Goal: Obtain resource: Download file/media

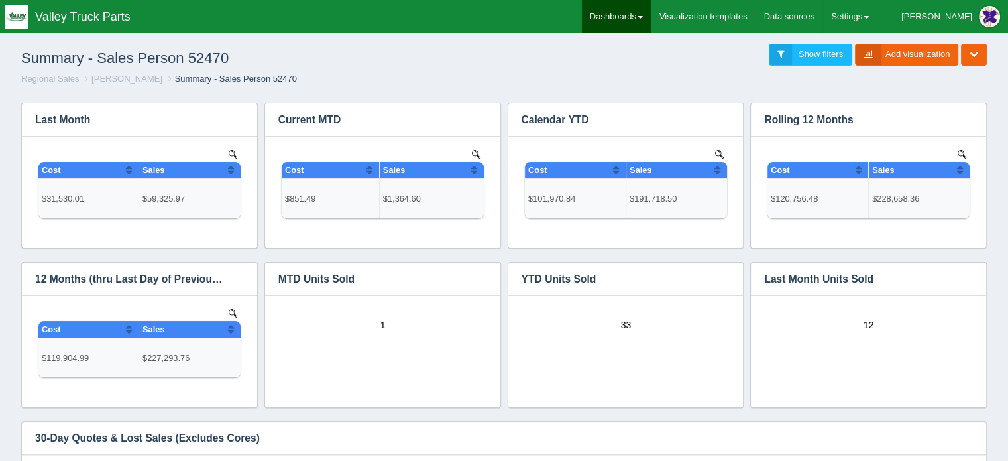
click at [651, 9] on link "Dashboards" at bounding box center [616, 16] width 69 height 33
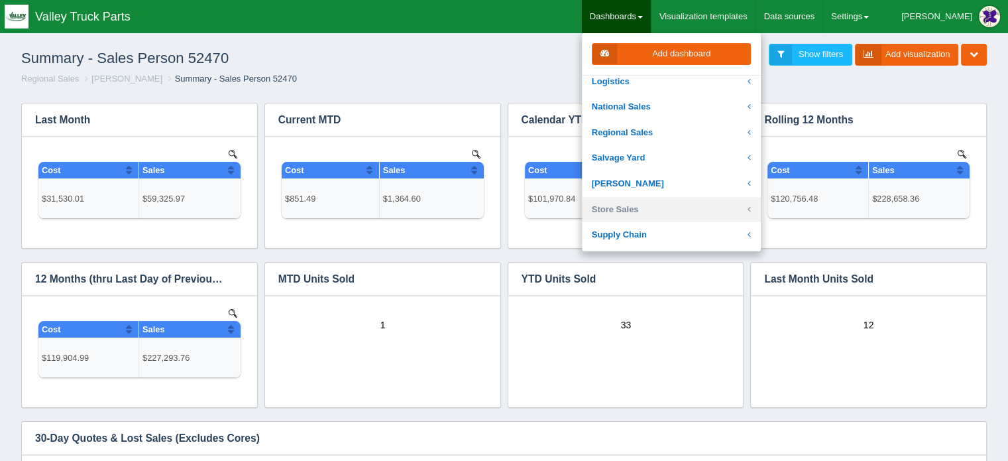
scroll to position [265, 0]
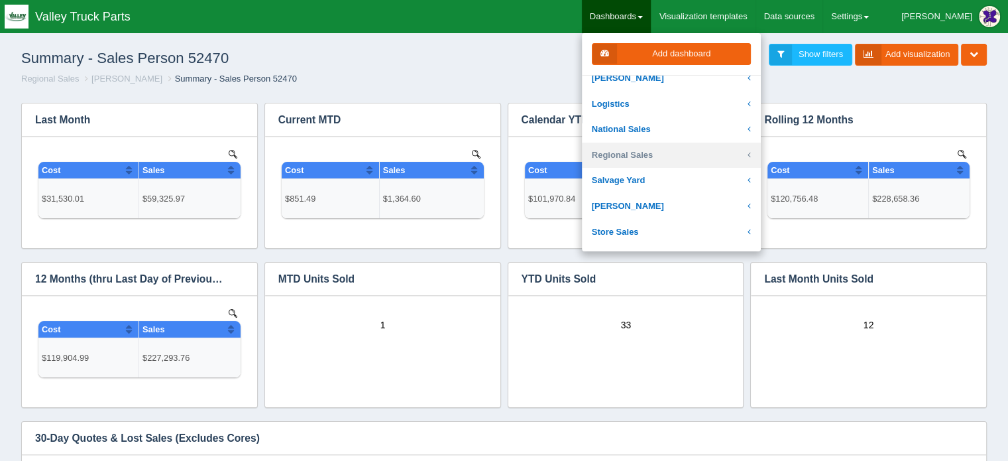
click at [658, 153] on link "Regional Sales" at bounding box center [671, 156] width 179 height 26
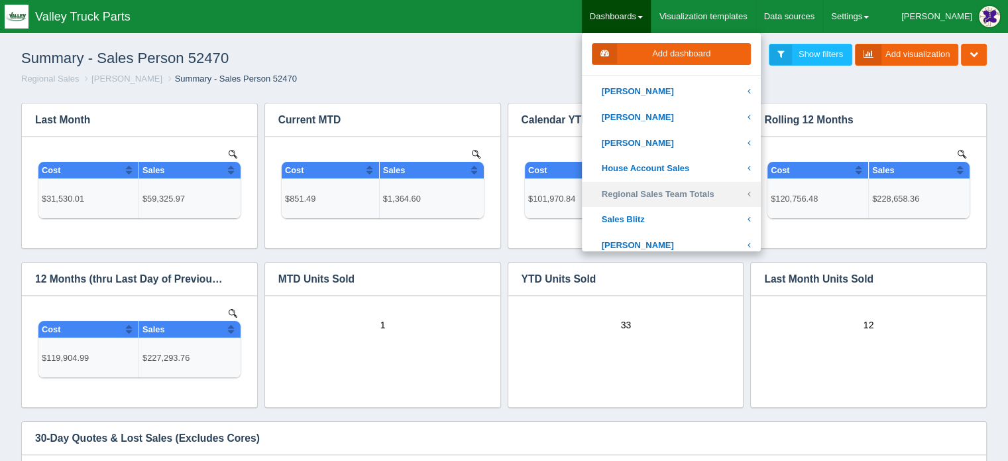
scroll to position [332, 0]
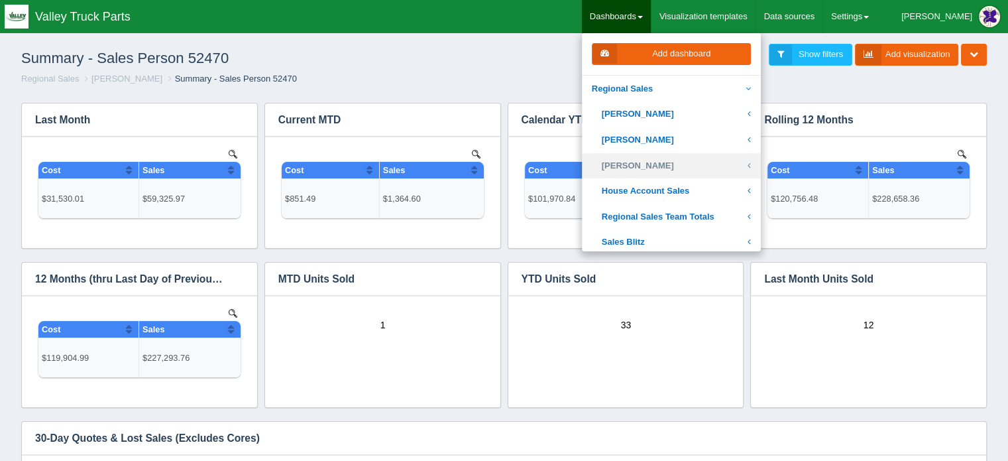
click at [676, 163] on link "[PERSON_NAME]" at bounding box center [671, 166] width 179 height 26
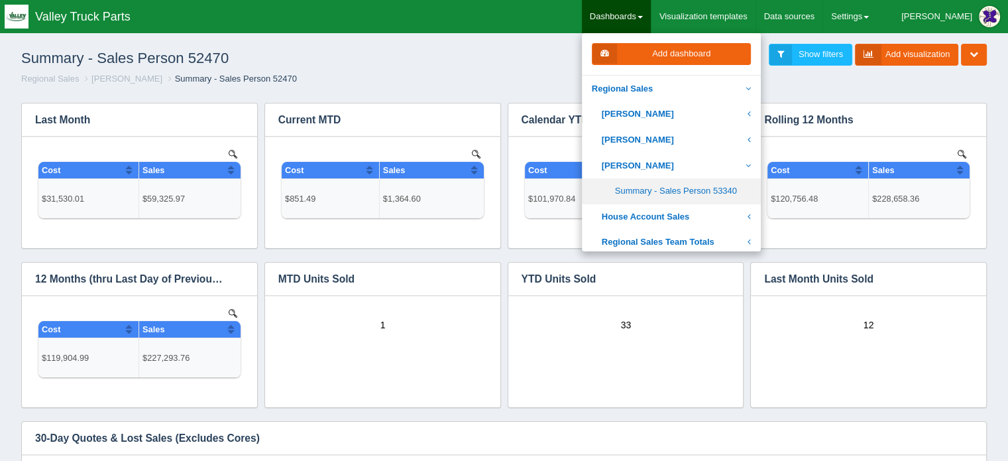
click at [711, 188] on link "Summary - Sales Person 53340" at bounding box center [671, 191] width 179 height 26
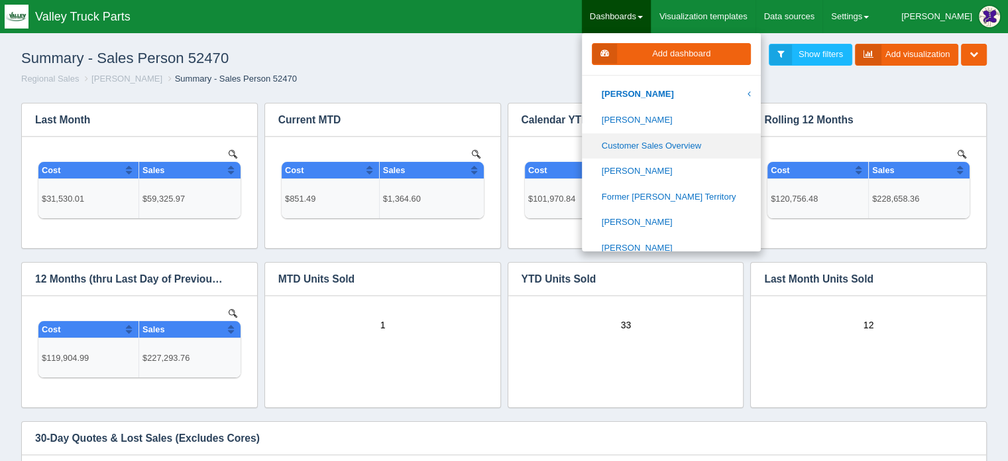
scroll to position [398, 0]
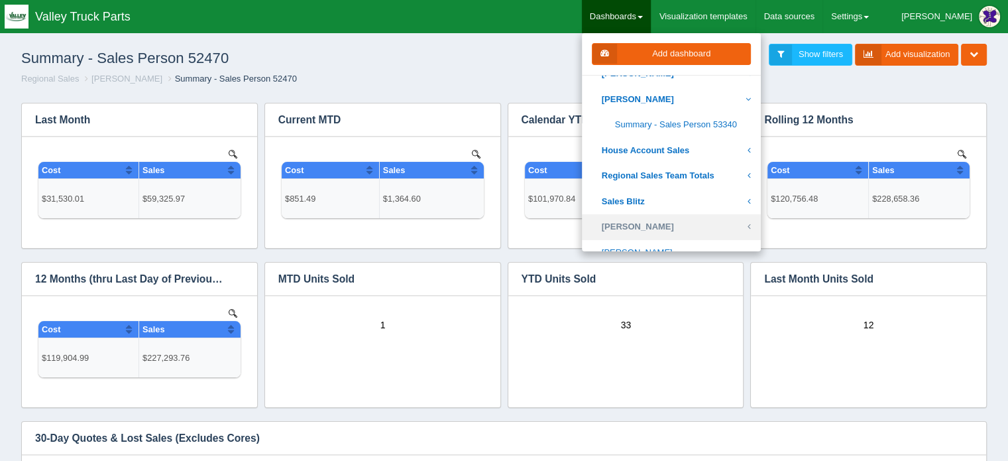
click at [660, 227] on link "[PERSON_NAME]" at bounding box center [671, 227] width 179 height 26
click at [690, 223] on link "Summary - Sales Person 52138" at bounding box center [671, 227] width 179 height 26
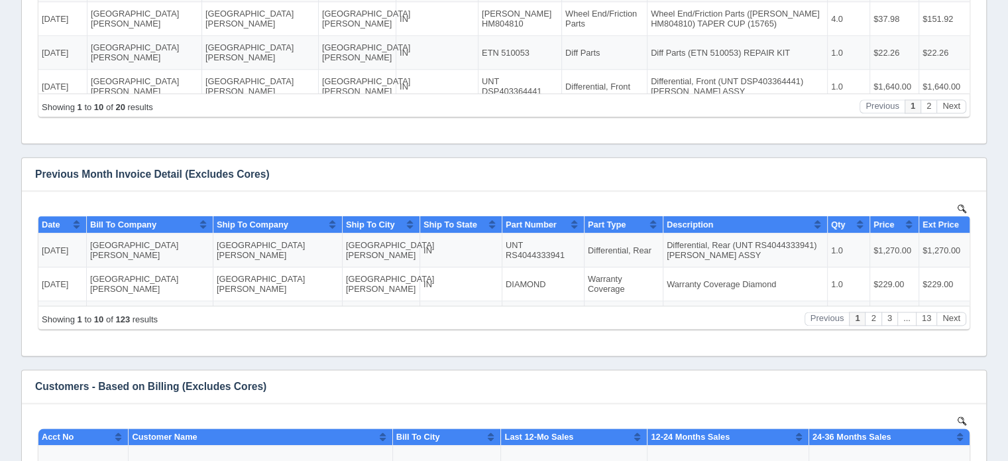
scroll to position [1560, 0]
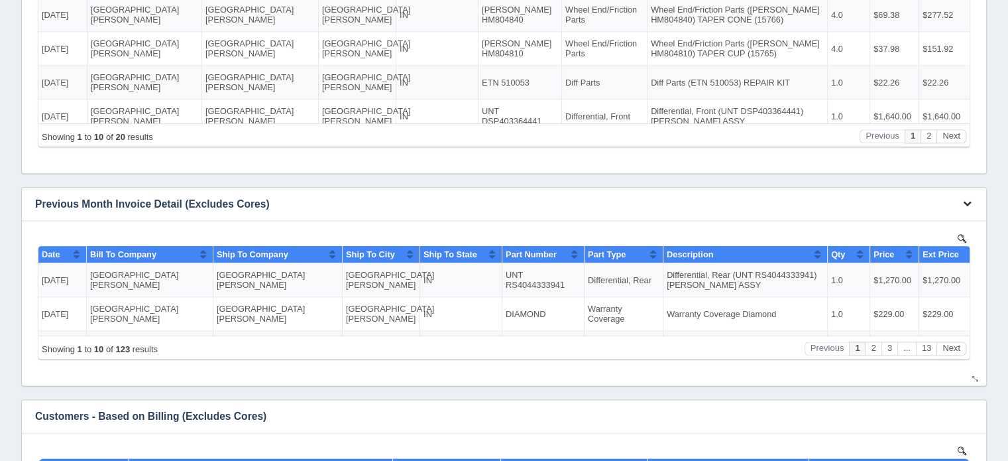
click at [969, 203] on icon "button" at bounding box center [967, 203] width 9 height 9
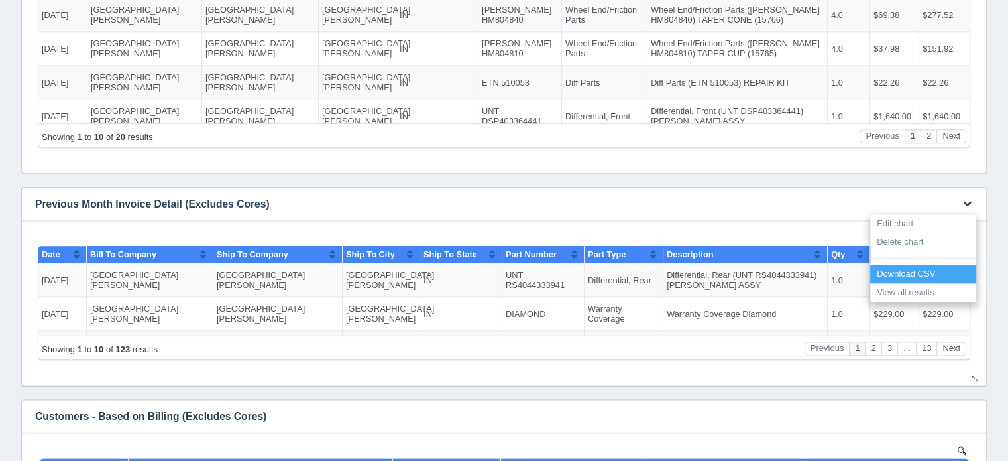
click at [906, 270] on link "Download CSV" at bounding box center [924, 274] width 106 height 19
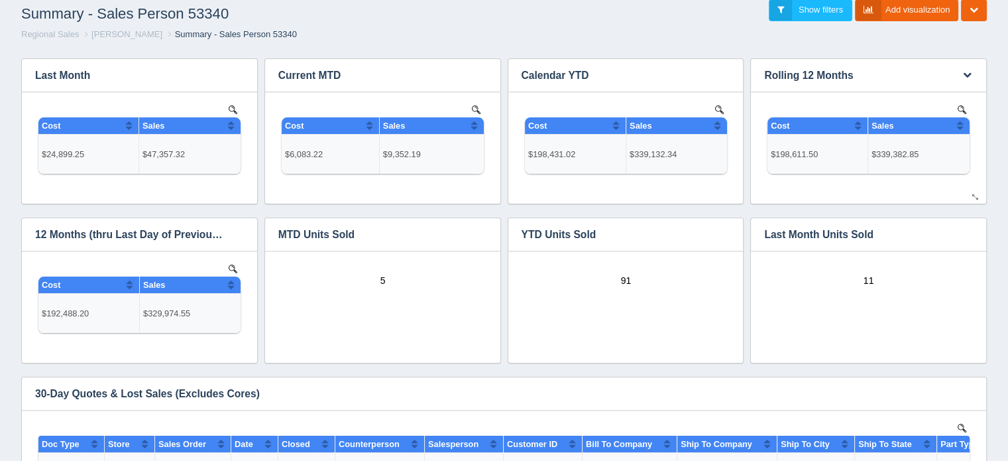
scroll to position [0, 0]
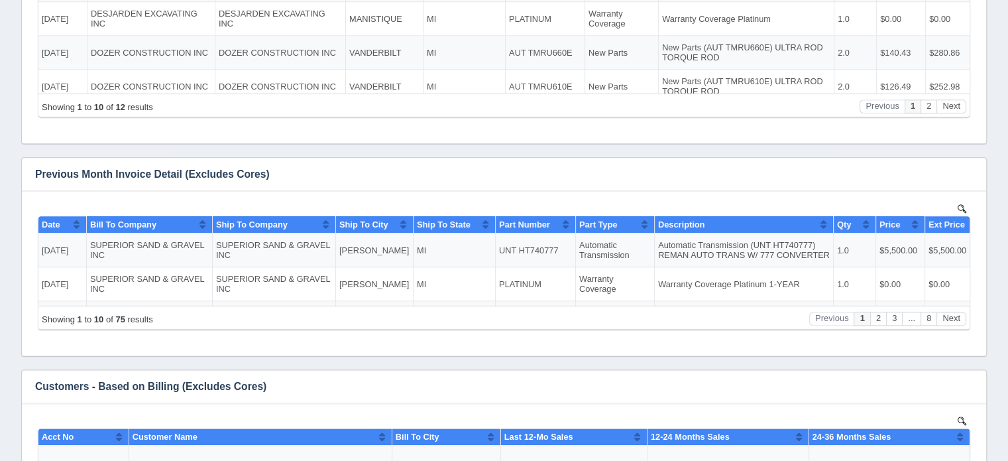
scroll to position [1595, 0]
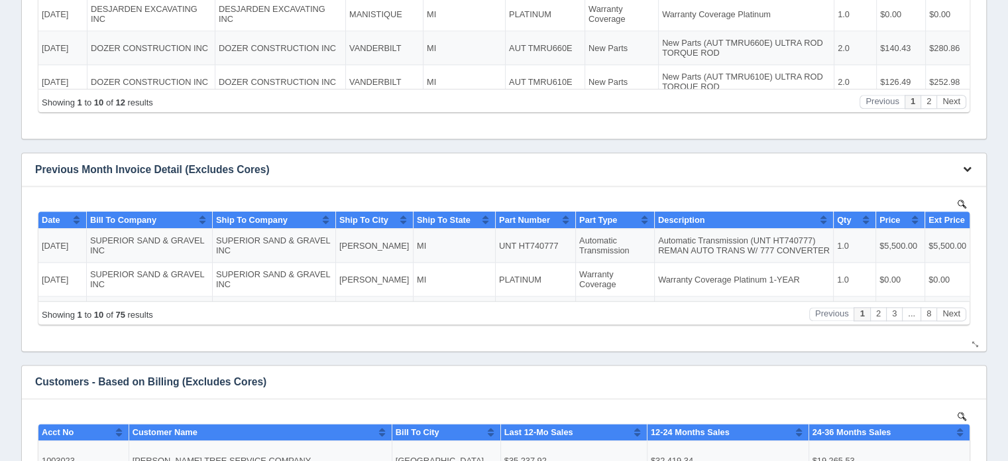
click at [968, 166] on icon "button" at bounding box center [967, 168] width 9 height 9
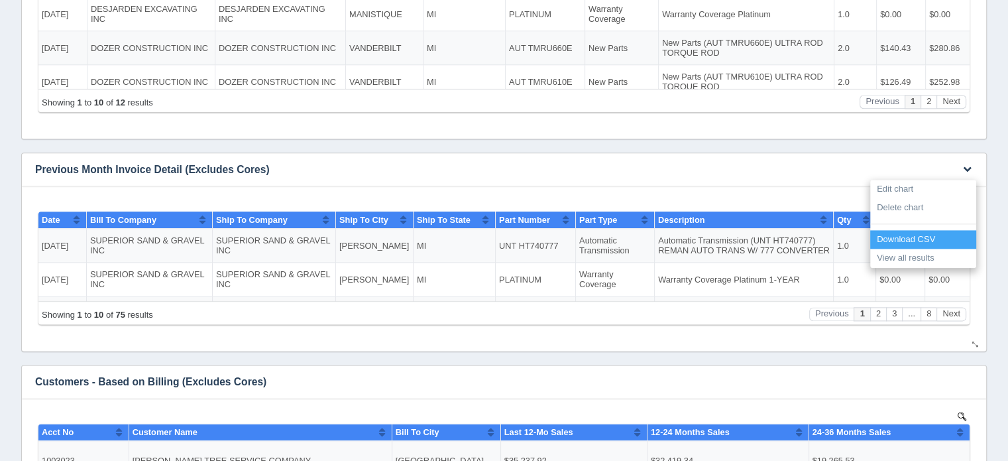
click at [912, 237] on link "Download CSV" at bounding box center [924, 239] width 106 height 19
